Goal: Transaction & Acquisition: Download file/media

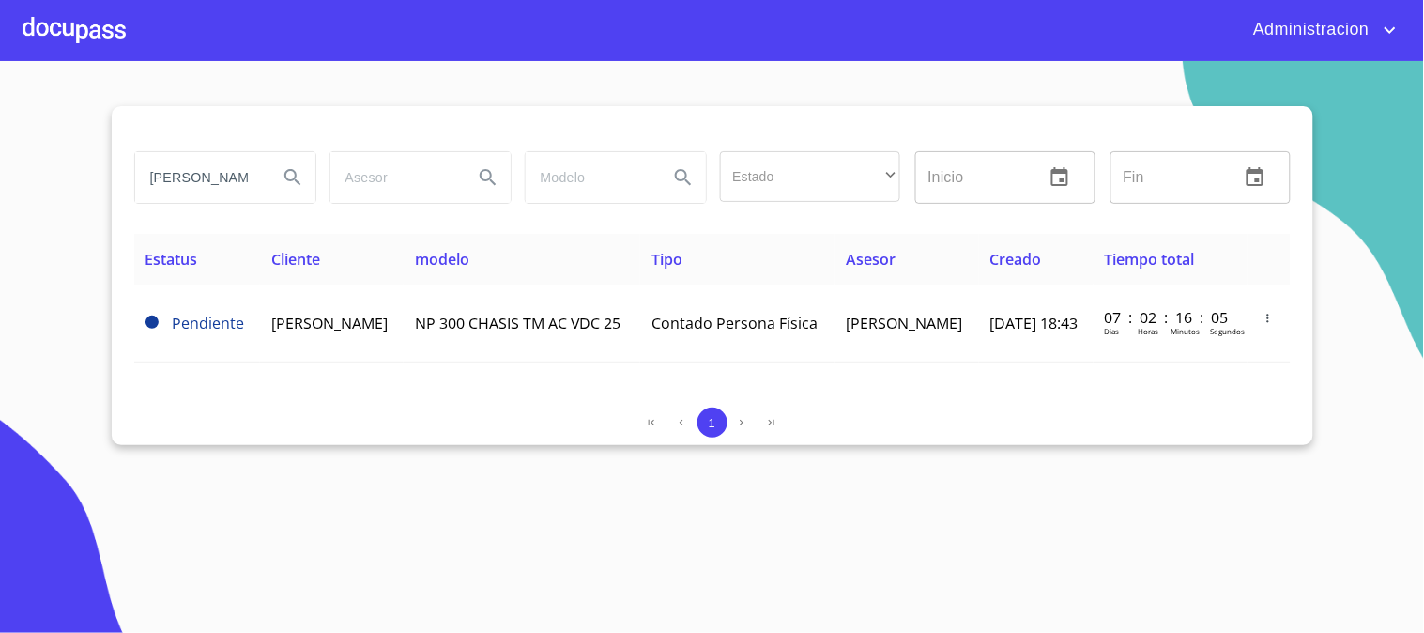
drag, startPoint x: 134, startPoint y: 173, endPoint x: 574, endPoint y: 162, distance: 439.4
click at [481, 176] on div "[PERSON_NAME] Estado ​ ​ Inicio ​ Fin ​" at bounding box center [713, 178] width 1172 height 68
type input "ocean"
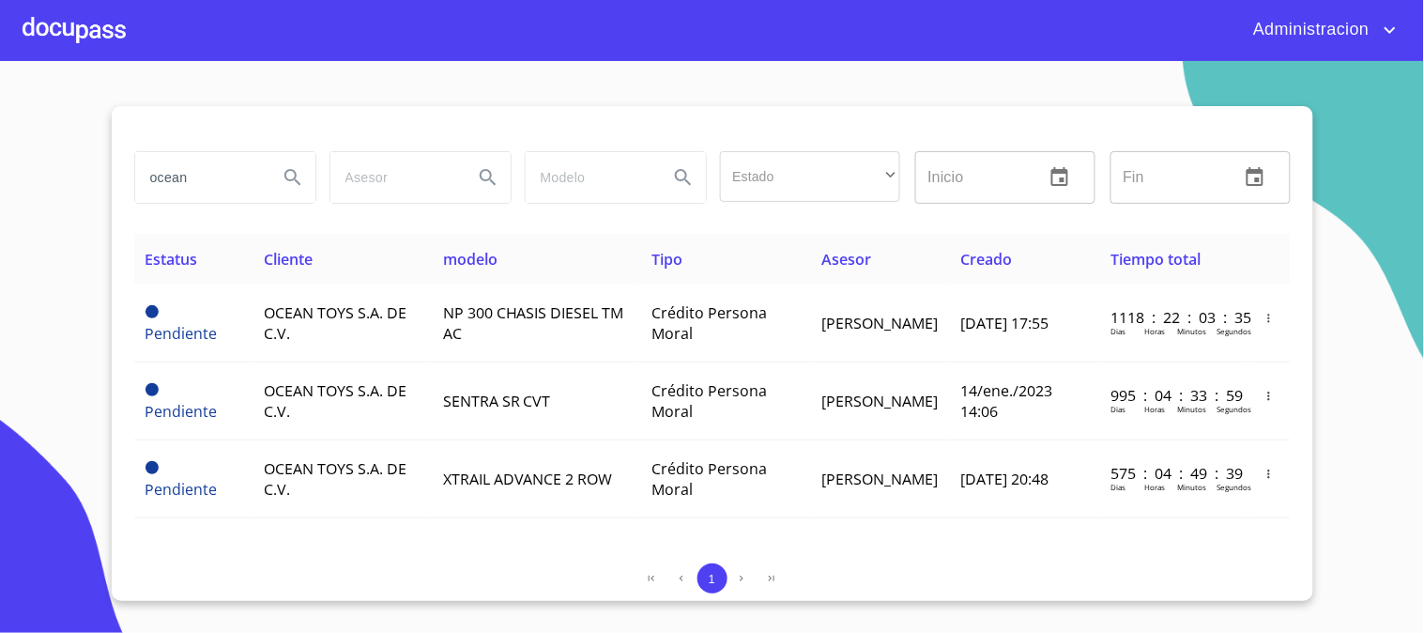
click at [4, 167] on section "ocean Estado ​ ​ Inicio ​ Fin ​ Estatus Cliente modelo Tipo Asesor Creado Tiemp…" at bounding box center [712, 347] width 1424 height 572
type input "mass"
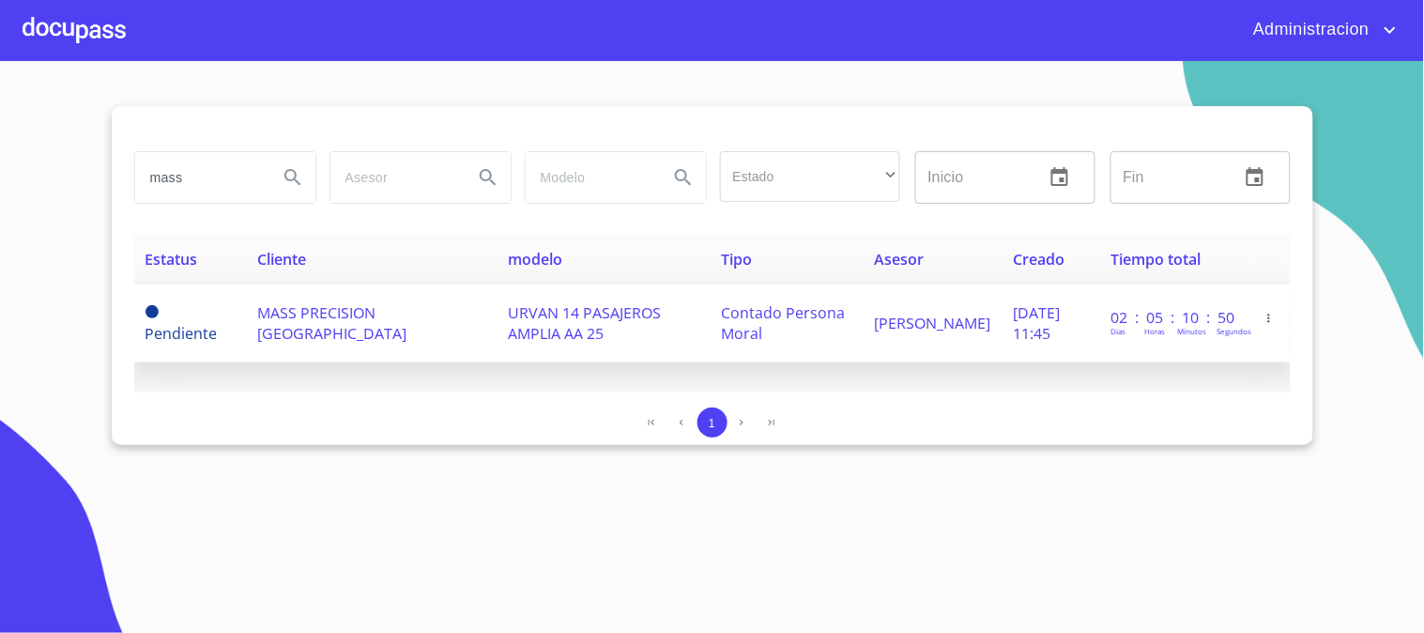
click at [391, 317] on td "MASS PRECISION [GEOGRAPHIC_DATA]" at bounding box center [371, 323] width 251 height 78
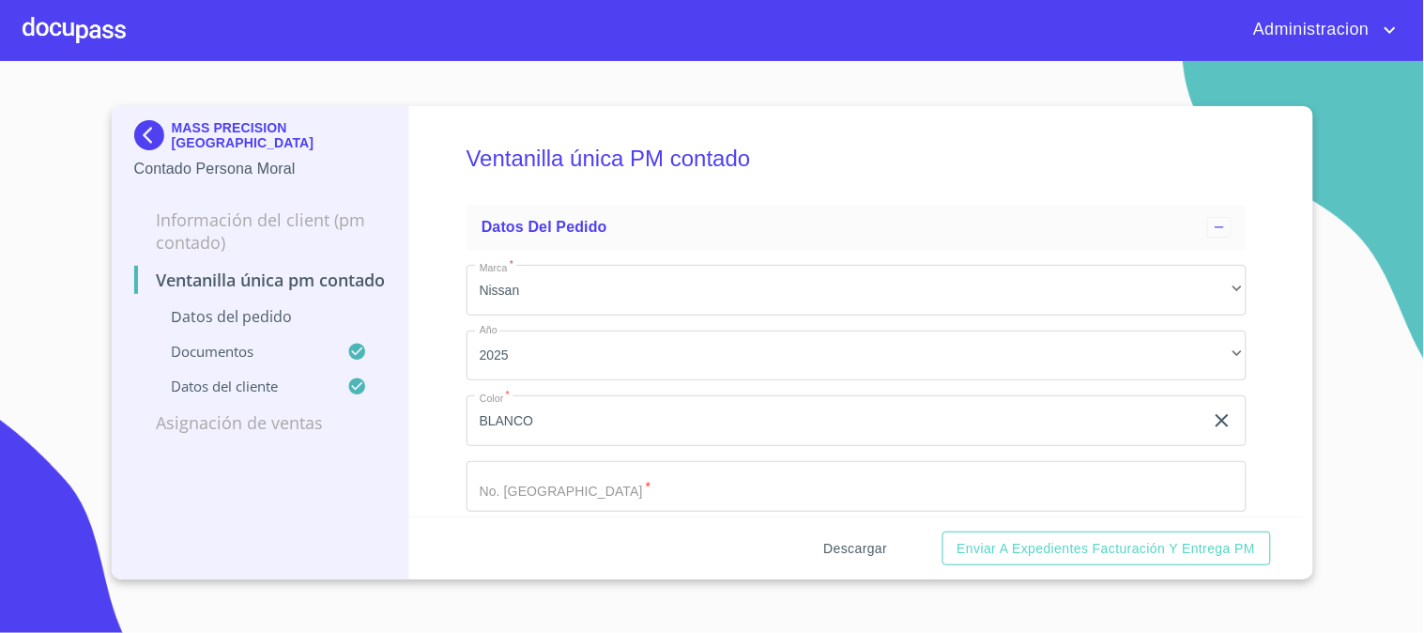
click at [839, 540] on span "Descargar" at bounding box center [855, 548] width 64 height 23
